Goal: Information Seeking & Learning: Learn about a topic

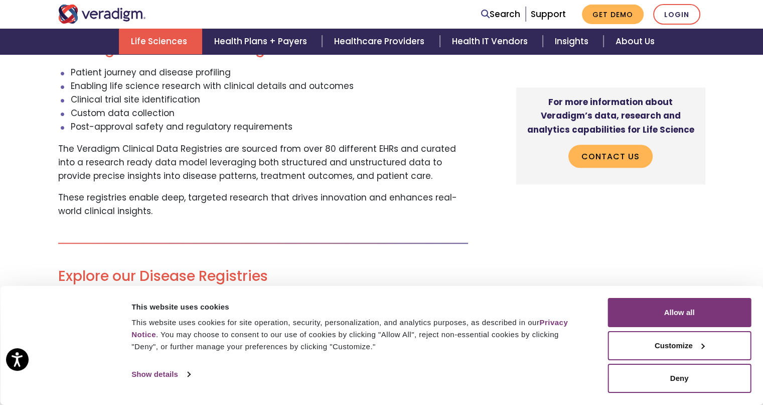
scroll to position [954, 0]
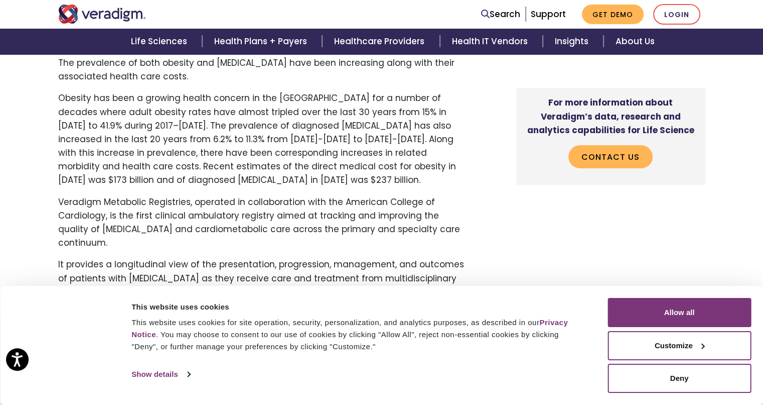
scroll to position [201, 0]
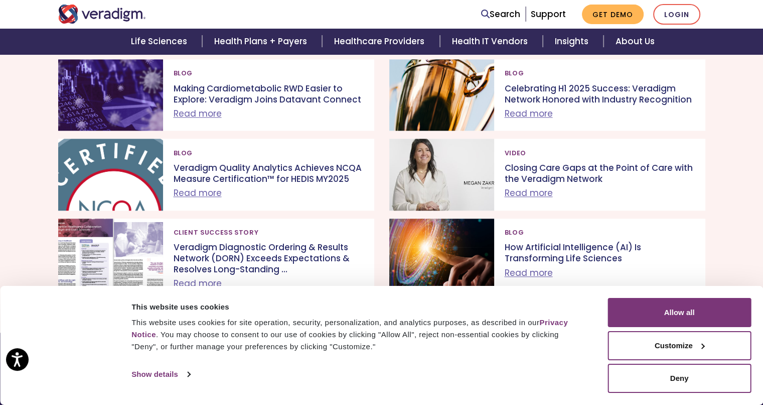
scroll to position [1154, 0]
